Goal: Transaction & Acquisition: Download file/media

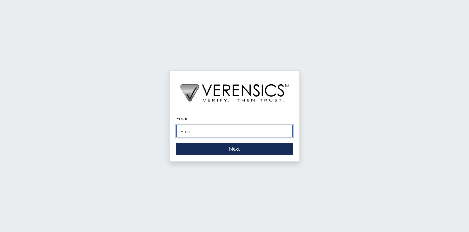
click at [237, 131] on input "Email" at bounding box center [234, 131] width 117 height 12
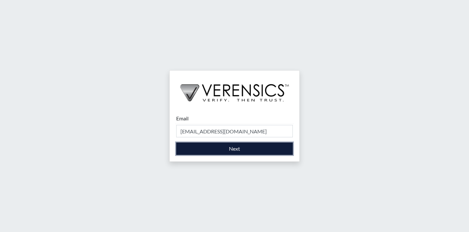
click at [233, 148] on button "Next" at bounding box center [234, 149] width 117 height 12
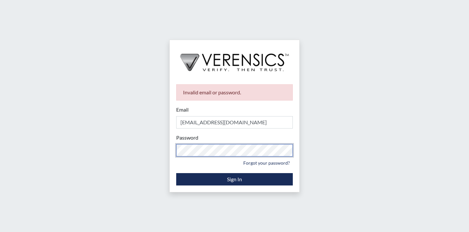
click at [97, 150] on div "Invalid email or password. Email cameronbess@gmail.com Please provide your emai…" at bounding box center [234, 116] width 469 height 232
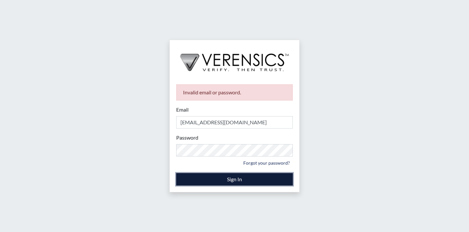
click at [229, 183] on button "Sign In" at bounding box center [234, 179] width 117 height 12
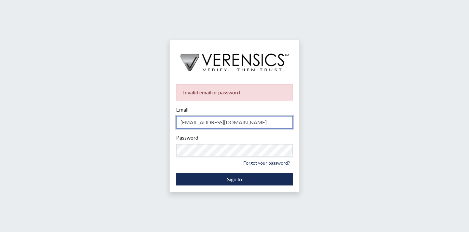
drag, startPoint x: 242, startPoint y: 120, endPoint x: 237, endPoint y: 122, distance: 5.3
click at [237, 122] on input "cameronbess@gmail.com" at bounding box center [234, 122] width 117 height 12
drag, startPoint x: 243, startPoint y: 122, endPoint x: 200, endPoint y: 126, distance: 42.9
click at [200, 126] on input "cameronbess@gmail.com" at bounding box center [234, 122] width 117 height 12
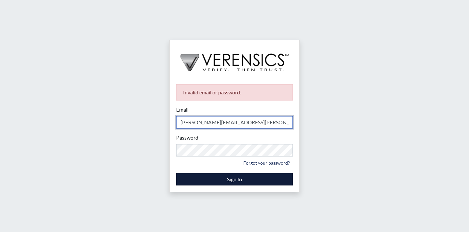
type input "[PERSON_NAME][EMAIL_ADDRESS][PERSON_NAME][DOMAIN_NAME]"
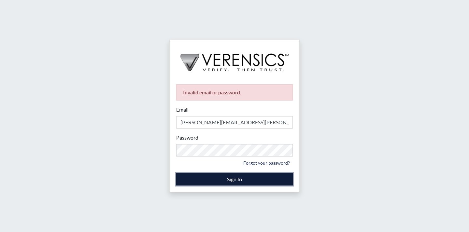
click at [233, 177] on button "Sign In" at bounding box center [234, 179] width 117 height 12
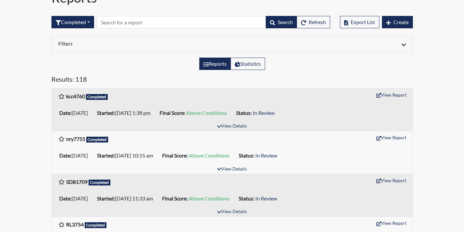
scroll to position [65, 0]
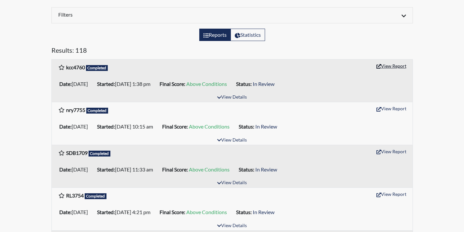
click at [381, 66] on button "View Report" at bounding box center [392, 66] width 36 height 10
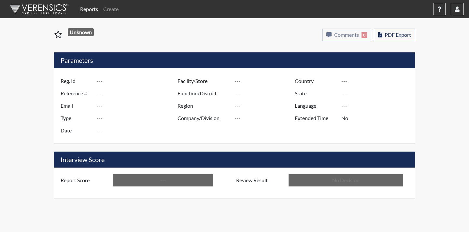
type input "kcc4760"
type input "51293"
type input "---"
type input "Corrections Pre-Employment"
type input "[DATE]"
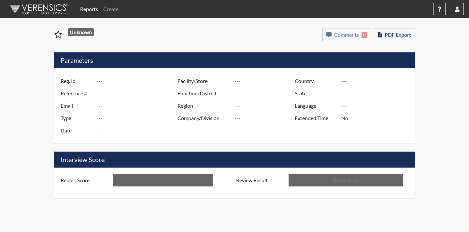
type input "[PERSON_NAME]"
type input "[GEOGRAPHIC_DATA]"
type input "[US_STATE]"
type input "English"
type input "Above Conditions"
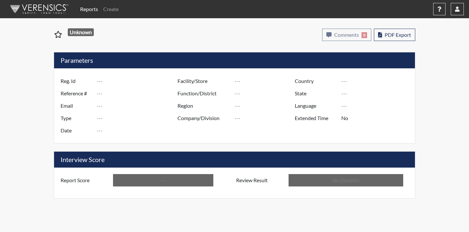
type input "In Review"
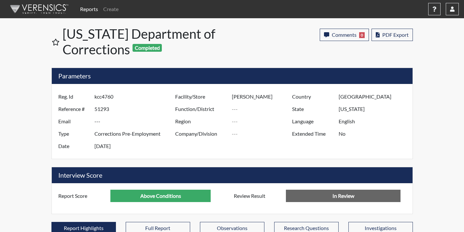
scroll to position [108, 271]
click at [390, 36] on span "PDF Export" at bounding box center [395, 35] width 26 height 6
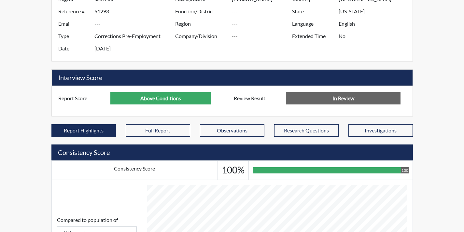
scroll to position [0, 0]
